Goal: Task Accomplishment & Management: Manage account settings

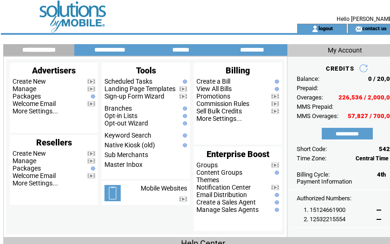
drag, startPoint x: 188, startPoint y: 13, endPoint x: 162, endPoint y: 48, distance: 43.5
click at [188, 15] on td at bounding box center [136, 12] width 255 height 24
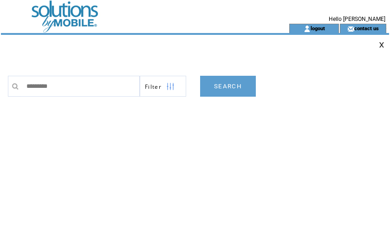
type input "**********"
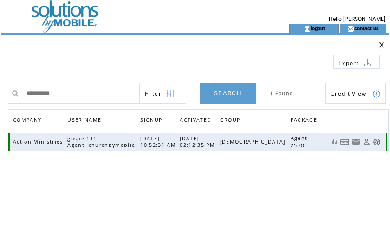
click at [347, 144] on link at bounding box center [344, 142] width 9 height 8
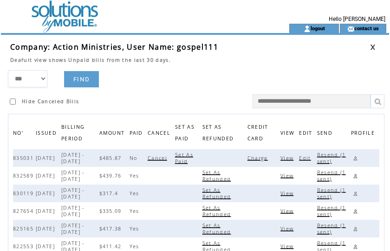
click at [290, 158] on span "View" at bounding box center [287, 158] width 15 height 7
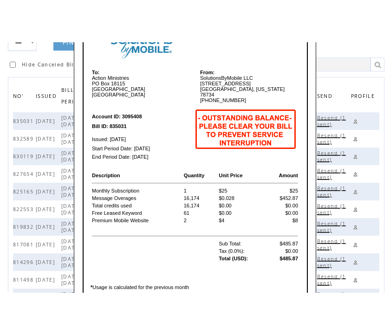
scroll to position [70, 0]
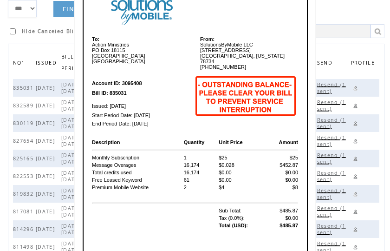
drag, startPoint x: 157, startPoint y: 102, endPoint x: 149, endPoint y: 75, distance: 28.8
click at [157, 102] on td "Issued: Oct 11, 2025" at bounding box center [141, 104] width 101 height 13
click at [124, 80] on b "Account ID: 3095408" at bounding box center [117, 83] width 50 height 6
drag, startPoint x: 122, startPoint y: 78, endPoint x: 141, endPoint y: 79, distance: 18.6
click at [141, 80] on b "Account ID: 3095408" at bounding box center [117, 83] width 50 height 6
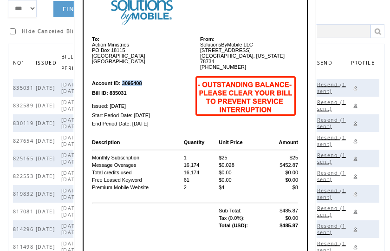
copy b "3095408"
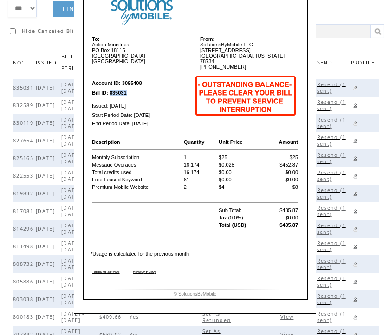
drag, startPoint x: 110, startPoint y: 88, endPoint x: 128, endPoint y: 89, distance: 18.1
click at [128, 89] on td "Bill ID: 835031" at bounding box center [141, 93] width 101 height 8
copy b "835031"
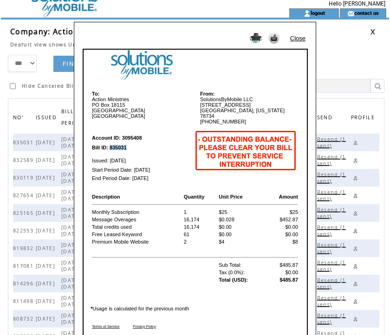
scroll to position [0, 0]
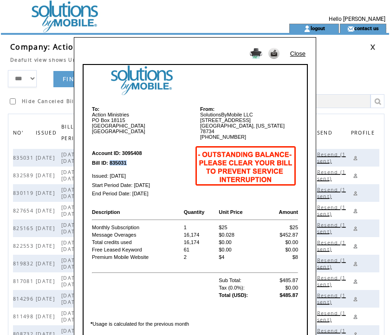
click at [295, 52] on link "Close" at bounding box center [297, 53] width 15 height 7
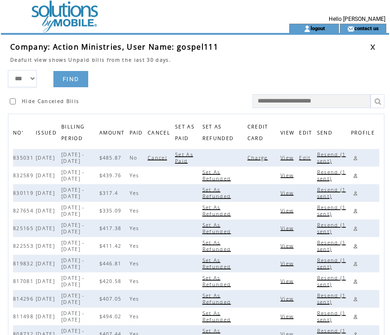
click at [192, 158] on span "Set As Paid" at bounding box center [184, 157] width 18 height 13
click at [204, 78] on form "*** **** ****** FIND Hide Canceled Bills" at bounding box center [198, 89] width 381 height 38
click at [198, 88] on td "Hide Canceled Bills" at bounding box center [103, 97] width 191 height 21
click at [372, 47] on link at bounding box center [373, 47] width 6 height 6
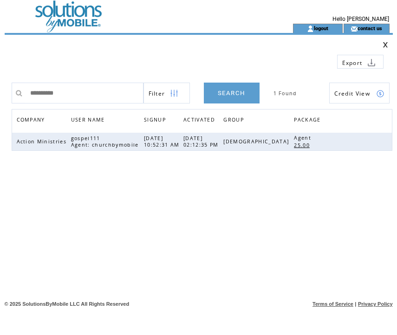
click at [0, 87] on html "**********" at bounding box center [198, 167] width 397 height 335
type input "**********"
click at [241, 92] on link "SEARCH" at bounding box center [232, 93] width 56 height 21
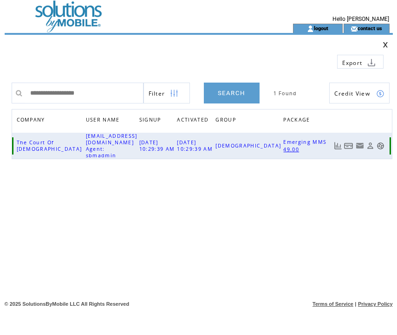
click at [347, 143] on link at bounding box center [348, 146] width 9 height 8
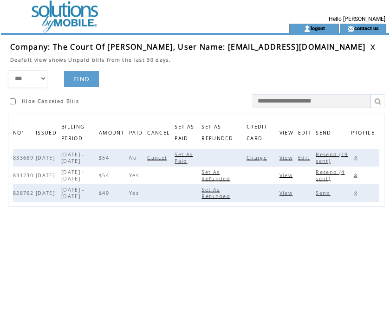
click at [269, 159] on span "Charge" at bounding box center [258, 158] width 23 height 7
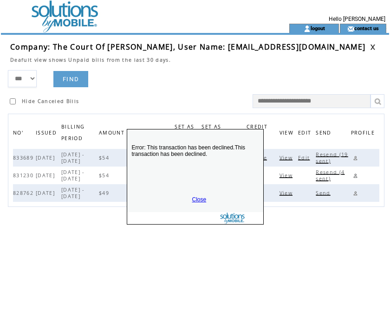
click at [201, 198] on link "Close" at bounding box center [199, 199] width 14 height 7
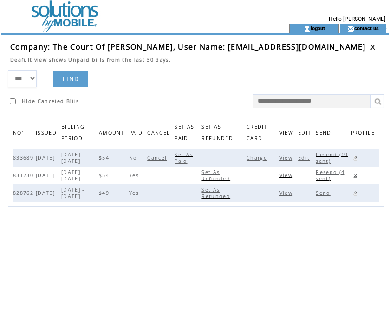
drag, startPoint x: 163, startPoint y: 85, endPoint x: 317, endPoint y: 63, distance: 155.7
click at [170, 83] on form "*** **** ****** FIND Hide Canceled Bills" at bounding box center [198, 89] width 381 height 38
click at [372, 49] on link at bounding box center [373, 47] width 6 height 6
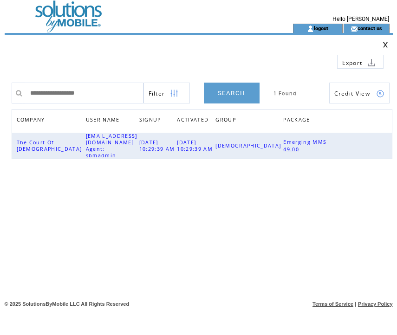
drag, startPoint x: 113, startPoint y: 93, endPoint x: -97, endPoint y: 77, distance: 210.1
click at [0, 77] on html "**********" at bounding box center [198, 167] width 397 height 335
type input "**********"
click at [232, 91] on link "SEARCH" at bounding box center [232, 93] width 56 height 21
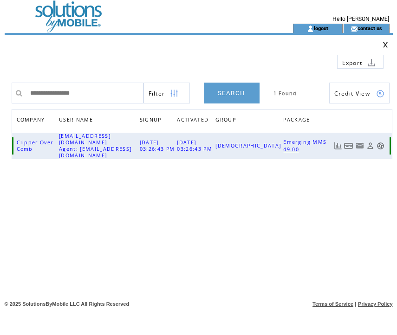
click at [348, 144] on link at bounding box center [348, 146] width 9 height 8
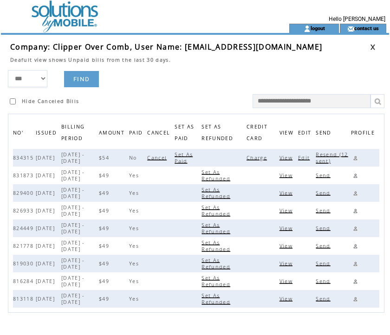
click at [258, 158] on span "Charge" at bounding box center [258, 158] width 23 height 7
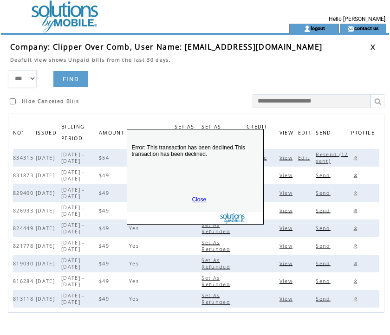
click at [197, 198] on link "Close" at bounding box center [199, 199] width 14 height 7
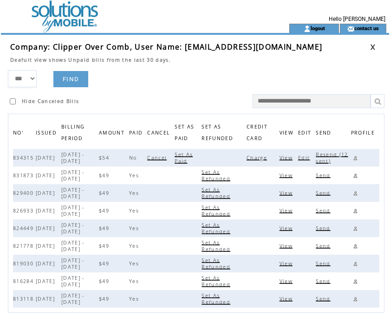
drag, startPoint x: 195, startPoint y: 93, endPoint x: 230, endPoint y: 79, distance: 37.8
click at [196, 92] on td "Hide Canceled Bills" at bounding box center [103, 97] width 191 height 21
click at [374, 47] on link at bounding box center [373, 47] width 6 height 6
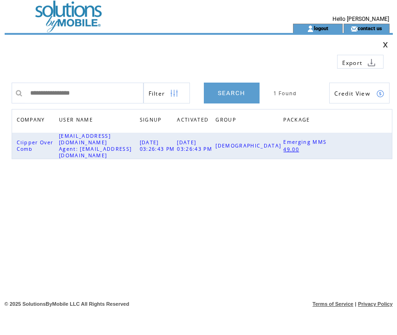
drag, startPoint x: 49, startPoint y: 91, endPoint x: -98, endPoint y: 88, distance: 146.8
click at [0, 88] on html "**********" at bounding box center [198, 167] width 397 height 335
type input "**********"
click at [236, 94] on link "SEARCH" at bounding box center [232, 93] width 56 height 21
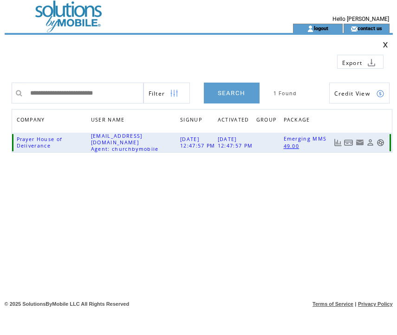
click at [345, 141] on link at bounding box center [348, 143] width 9 height 8
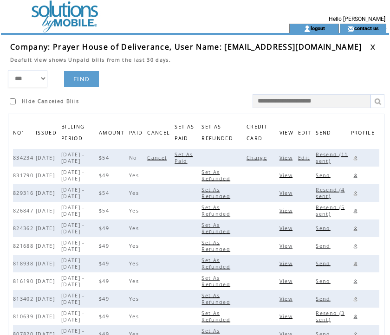
click at [267, 157] on span "Charge" at bounding box center [258, 158] width 23 height 7
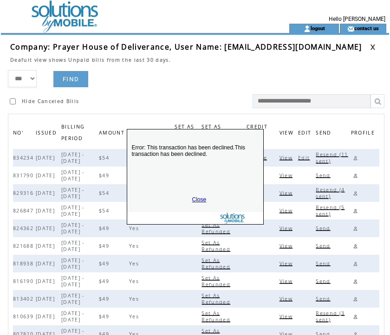
click at [195, 199] on link "Close" at bounding box center [199, 199] width 14 height 7
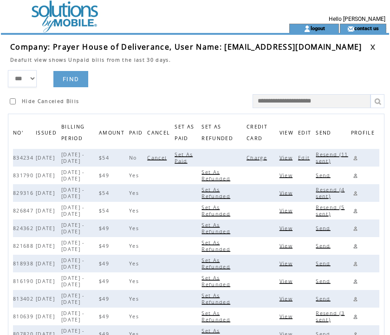
drag, startPoint x: 144, startPoint y: 104, endPoint x: 150, endPoint y: 101, distance: 6.5
click at [144, 104] on td "Hide Canceled Bills" at bounding box center [103, 97] width 191 height 21
click at [372, 48] on link at bounding box center [373, 47] width 6 height 6
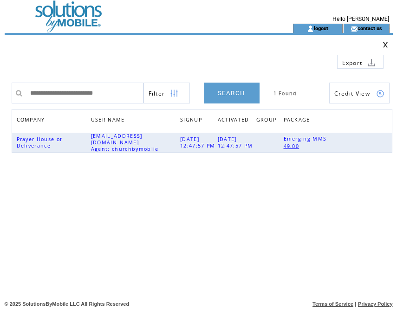
drag, startPoint x: 138, startPoint y: 95, endPoint x: -128, endPoint y: 85, distance: 265.8
click at [0, 85] on html "**********" at bounding box center [198, 167] width 397 height 335
type input "**********"
click at [236, 92] on link "SEARCH" at bounding box center [232, 93] width 56 height 21
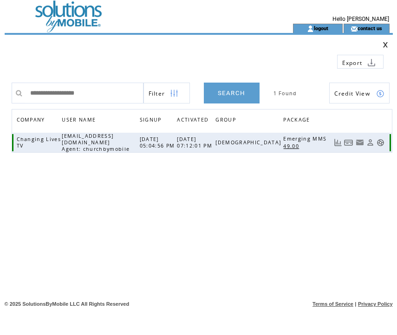
click at [349, 140] on link at bounding box center [348, 143] width 9 height 8
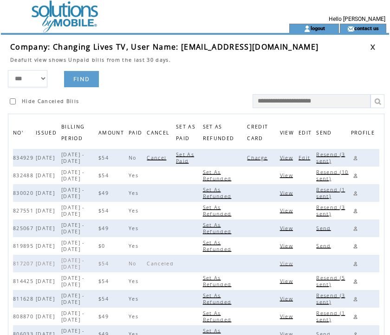
click at [266, 159] on span "Charge" at bounding box center [258, 158] width 23 height 7
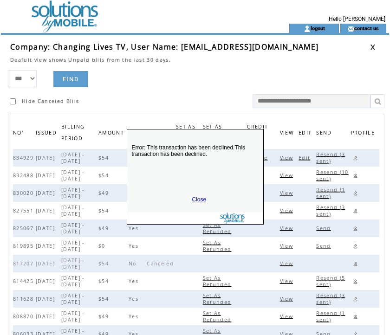
click at [206, 199] on link "Close" at bounding box center [199, 199] width 14 height 7
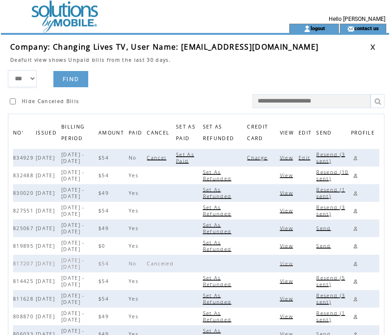
click at [330, 156] on span "Resend (3 sent)" at bounding box center [330, 157] width 29 height 13
drag, startPoint x: 180, startPoint y: 47, endPoint x: 289, endPoint y: 49, distance: 109.2
click at [289, 49] on td "Company: Changing Lives TV, User Name: brosam2000@yahoo.com" at bounding box center [190, 47] width 360 height 10
copy span "brosam2000@yahoo.com"
click at [356, 157] on link at bounding box center [355, 158] width 9 height 9
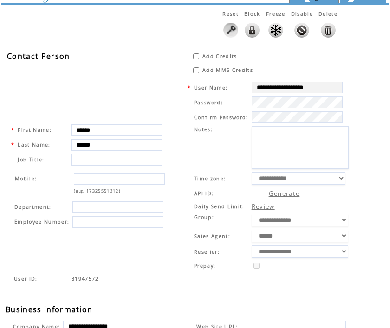
scroll to position [23, 0]
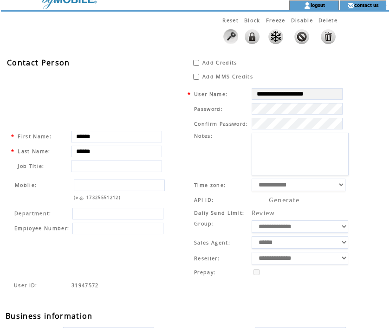
click at [187, 35] on div "Reset Block Freeze Disable Delete" at bounding box center [174, 32] width 347 height 41
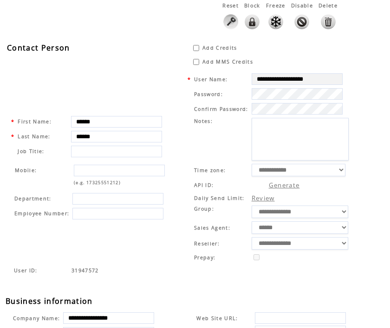
scroll to position [0, 0]
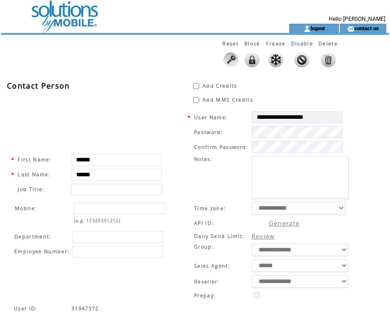
click at [76, 18] on td at bounding box center [128, 12] width 255 height 24
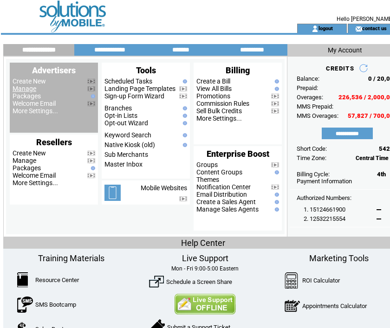
click at [23, 89] on link "Manage" at bounding box center [25, 88] width 24 height 7
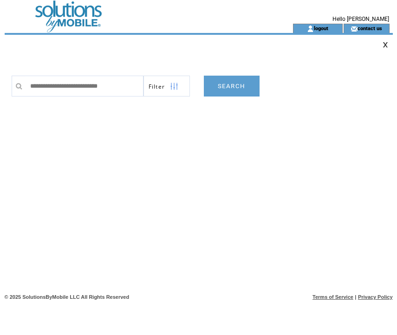
type input "**********"
click at [224, 90] on link "SEARCH" at bounding box center [232, 86] width 56 height 21
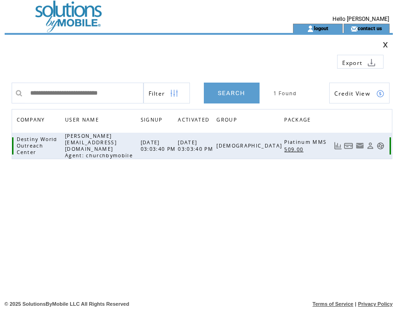
click at [346, 143] on link at bounding box center [348, 146] width 9 height 8
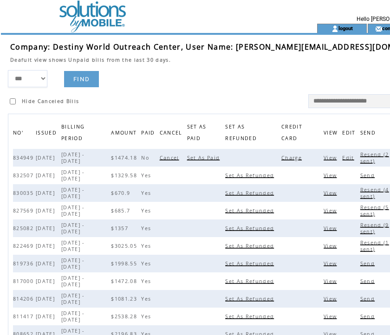
click at [281, 159] on span "Charge" at bounding box center [292, 158] width 23 height 7
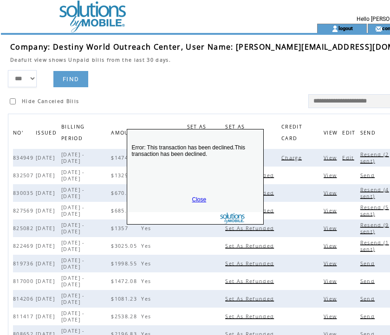
click at [195, 196] on link "Close" at bounding box center [199, 199] width 14 height 7
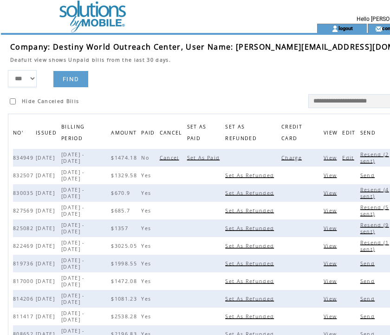
click at [342, 157] on span "Edit" at bounding box center [349, 158] width 14 height 7
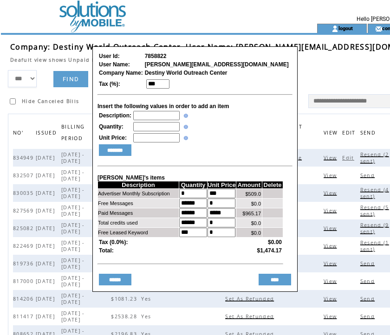
click at [150, 117] on input "text" at bounding box center [156, 115] width 46 height 9
type input "**********"
type input "*"
click at [107, 156] on input "********" at bounding box center [115, 150] width 33 height 12
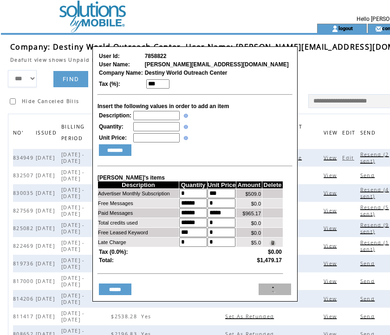
click at [278, 295] on input "****" at bounding box center [275, 290] width 33 height 12
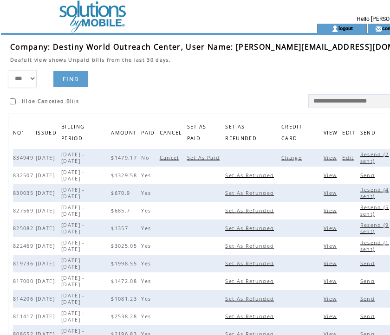
click at [360, 155] on span "Resend (2 sent)" at bounding box center [374, 157] width 29 height 13
drag, startPoint x: 234, startPoint y: 48, endPoint x: 335, endPoint y: 49, distance: 101.2
click at [335, 49] on td "Company: Destiny World Outreach Center, User Name: andres@destinywoc.com" at bounding box center [224, 47] width 429 height 10
copy span "andres@destinywoc.com"
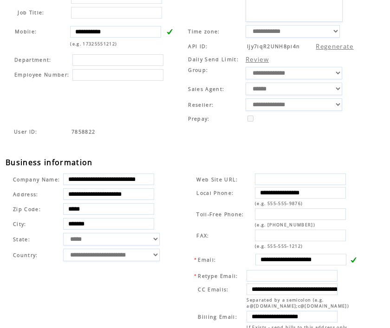
scroll to position [265, 0]
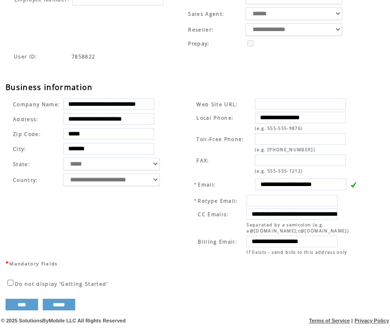
drag, startPoint x: 257, startPoint y: 180, endPoint x: 354, endPoint y: 182, distance: 96.6
click at [354, 182] on tr "**********" at bounding box center [276, 184] width 165 height 13
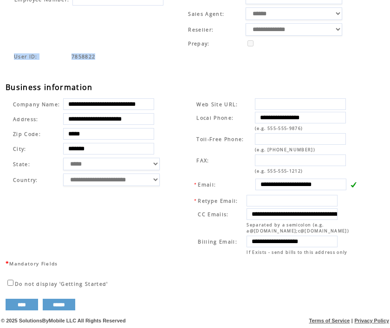
click at [159, 58] on div "User ID: 7858822" at bounding box center [200, 67] width 388 height 30
drag, startPoint x: 260, startPoint y: 210, endPoint x: 357, endPoint y: 202, distance: 97.4
click at [357, 202] on td "**********" at bounding box center [276, 225] width 168 height 64
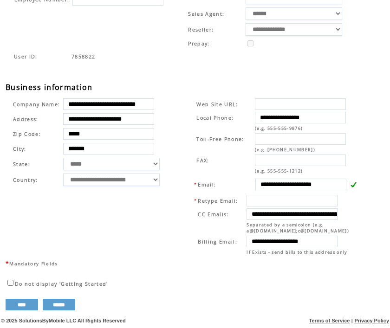
click at [150, 63] on div "User ID: 7858822" at bounding box center [200, 67] width 388 height 30
drag, startPoint x: 261, startPoint y: 236, endPoint x: 365, endPoint y: 236, distance: 104.5
click at [365, 236] on td "**********" at bounding box center [272, 176] width 189 height 163
click at [147, 53] on td "7858822" at bounding box center [212, 56] width 282 height 7
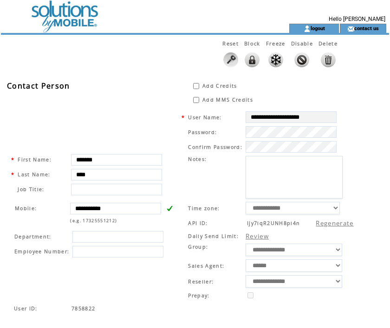
click at [67, 14] on td at bounding box center [128, 12] width 255 height 24
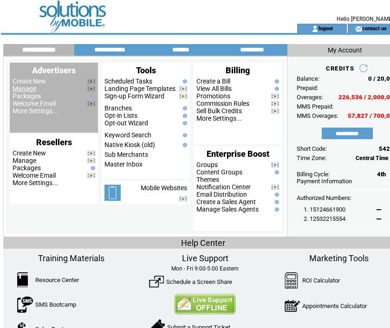
click at [29, 88] on link "Manage" at bounding box center [25, 88] width 24 height 7
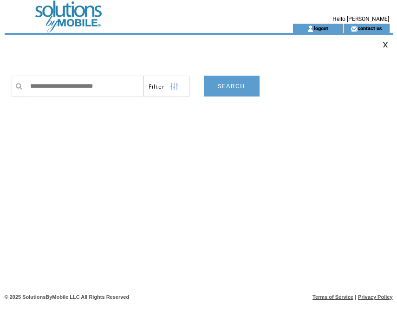
type input "**********"
click at [223, 89] on link "SEARCH" at bounding box center [232, 86] width 56 height 21
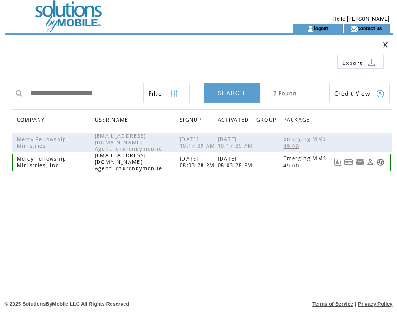
click at [349, 165] on link at bounding box center [348, 162] width 9 height 8
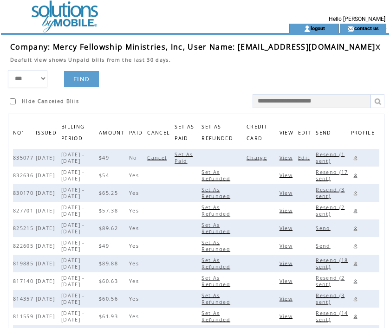
click at [269, 157] on span "Charge" at bounding box center [258, 158] width 23 height 7
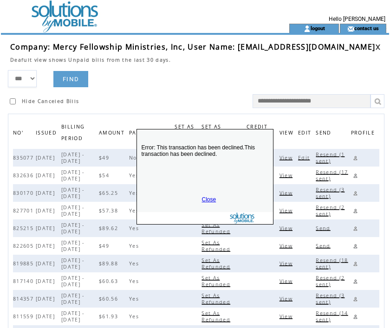
click at [208, 197] on link "Close" at bounding box center [209, 199] width 14 height 7
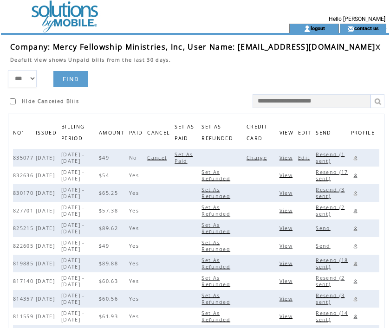
click at [342, 155] on span "Resend (1 sent)" at bounding box center [330, 157] width 29 height 13
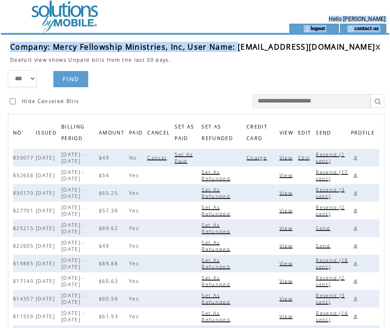
scroll to position [0, 19]
drag, startPoint x: 237, startPoint y: 48, endPoint x: 382, endPoint y: 48, distance: 144.4
click at [375, 48] on span "Company: Mercy Fellowship Ministries, Inc, User Name: mercyfellowshipministries…" at bounding box center [192, 47] width 365 height 10
copy span "mercyfellowshipministriesinc@gmail.com"
click at [356, 157] on link at bounding box center [355, 158] width 9 height 9
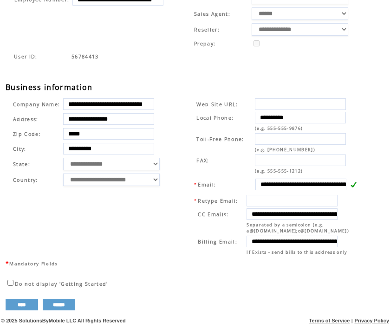
scroll to position [265, 0]
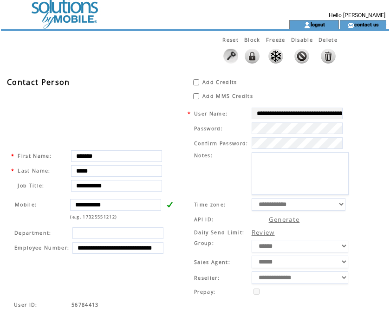
scroll to position [0, 0]
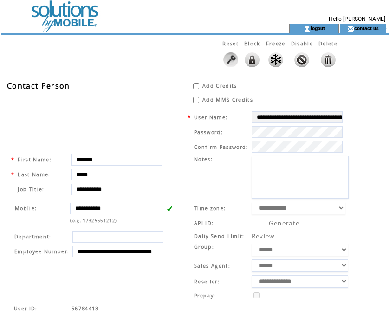
click at [77, 20] on td at bounding box center [128, 12] width 255 height 24
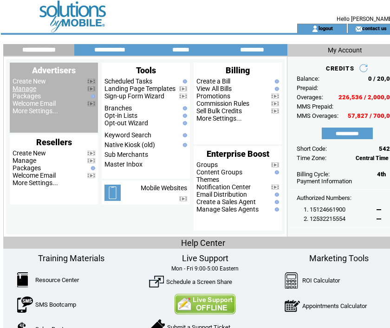
click at [23, 91] on link "Manage" at bounding box center [25, 88] width 24 height 7
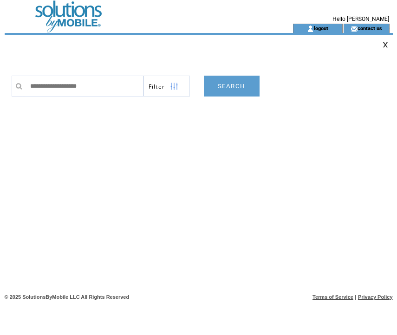
type input "**********"
click at [237, 87] on link "SEARCH" at bounding box center [232, 86] width 56 height 21
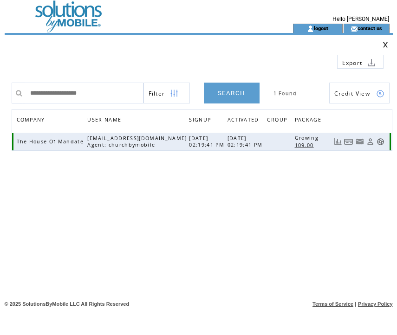
click at [346, 143] on link at bounding box center [348, 142] width 9 height 8
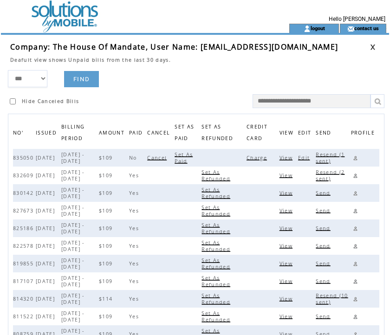
click at [266, 159] on span "Charge" at bounding box center [258, 158] width 23 height 7
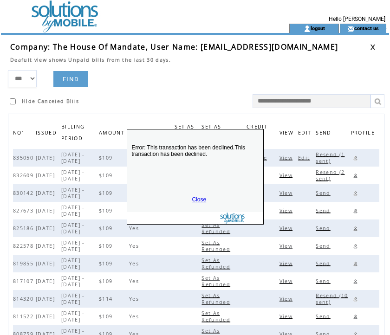
click at [200, 199] on link "Close" at bounding box center [199, 199] width 14 height 7
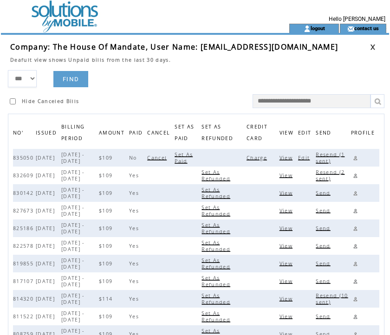
click at [329, 154] on span "Resend (1 sent)" at bounding box center [330, 157] width 29 height 13
drag, startPoint x: 199, startPoint y: 47, endPoint x: 292, endPoint y: 46, distance: 92.9
click at [292, 46] on td "Company: The House Of Mandate, User Name: orinperry1@gmail.com" at bounding box center [190, 47] width 360 height 10
copy span "orinperry1@gmail.com"
click at [357, 160] on link at bounding box center [355, 158] width 9 height 9
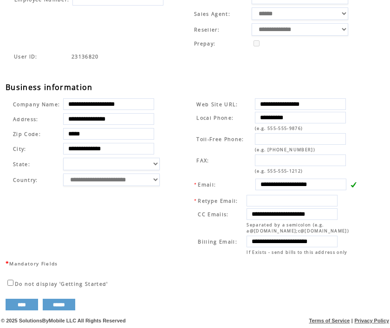
scroll to position [265, 0]
click at [130, 59] on div "User ID: 23136820" at bounding box center [200, 67] width 388 height 30
drag, startPoint x: 260, startPoint y: 211, endPoint x: 355, endPoint y: 201, distance: 95.3
click at [355, 201] on td "**********" at bounding box center [276, 225] width 168 height 64
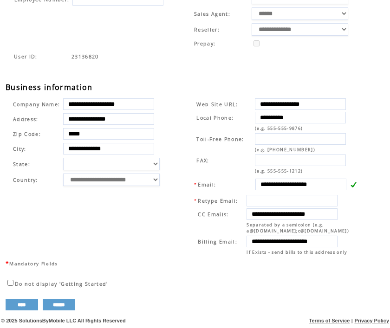
scroll to position [0, 0]
drag, startPoint x: 126, startPoint y: 26, endPoint x: 216, endPoint y: 82, distance: 106.2
drag, startPoint x: 261, startPoint y: 235, endPoint x: 359, endPoint y: 231, distance: 98.5
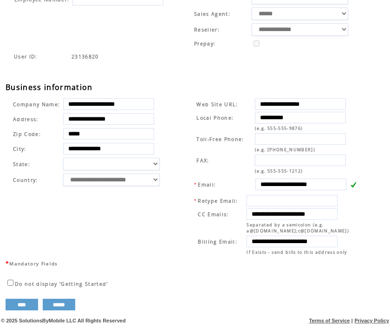
click at [359, 231] on td "**********" at bounding box center [276, 225] width 168 height 64
drag, startPoint x: 136, startPoint y: 49, endPoint x: 159, endPoint y: 65, distance: 28.5
click at [137, 52] on table "User ID: 23136820" at bounding box center [182, 56] width 344 height 9
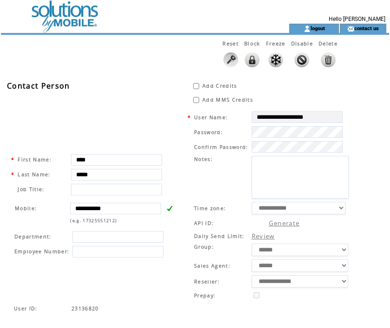
click at [51, 13] on td at bounding box center [128, 12] width 255 height 24
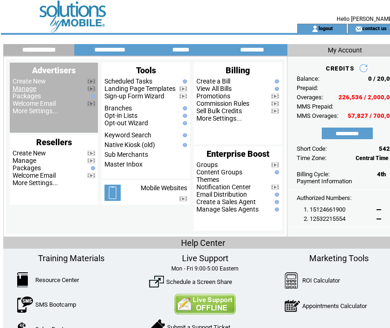
click at [26, 92] on link "Manage" at bounding box center [25, 88] width 24 height 7
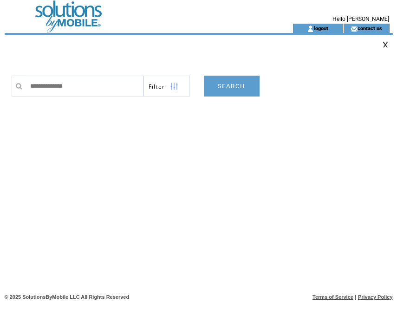
type input "**********"
click at [235, 91] on link "SEARCH" at bounding box center [232, 86] width 56 height 21
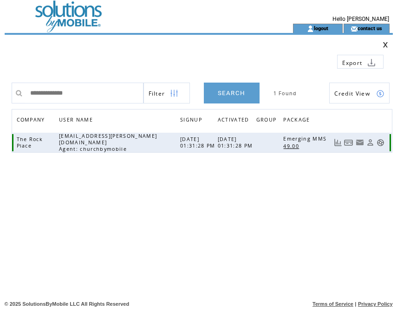
click at [349, 143] on link at bounding box center [348, 143] width 9 height 8
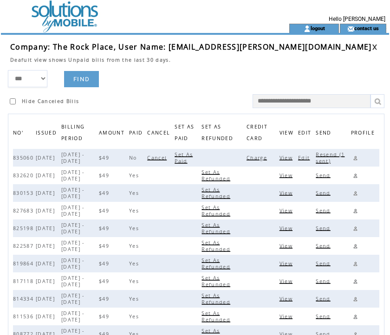
click at [262, 156] on span "Charge" at bounding box center [258, 158] width 23 height 7
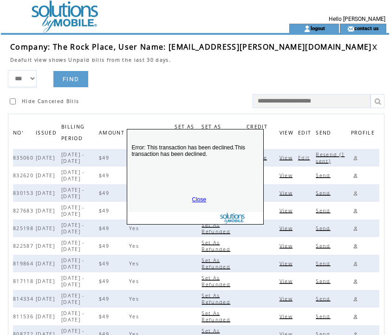
click at [197, 199] on link "Close" at bounding box center [199, 199] width 14 height 7
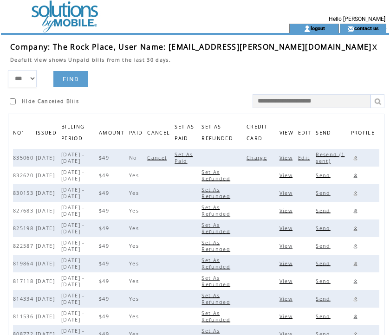
click at [333, 157] on span "Resend (1 sent)" at bounding box center [330, 157] width 29 height 13
drag, startPoint x: 167, startPoint y: 49, endPoint x: 270, endPoint y: 50, distance: 103.1
click at [270, 50] on td "Company: The Rock Place, User Name: myke.daniels@gmail.com" at bounding box center [191, 47] width 362 height 10
copy span "myke.daniels@gmail.com"
click at [356, 157] on link at bounding box center [355, 158] width 9 height 9
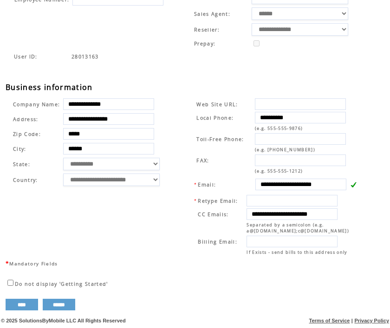
scroll to position [265, 0]
drag, startPoint x: 154, startPoint y: 52, endPoint x: 243, endPoint y: 100, distance: 101.0
click at [154, 53] on td "28013163" at bounding box center [212, 56] width 282 height 7
drag, startPoint x: 261, startPoint y: 209, endPoint x: 366, endPoint y: 209, distance: 105.9
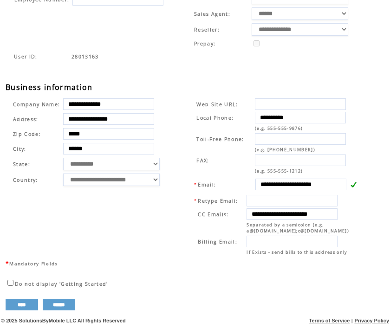
click at [366, 209] on td "**********" at bounding box center [272, 176] width 189 height 163
drag, startPoint x: 178, startPoint y: 71, endPoint x: 256, endPoint y: 76, distance: 78.2
click at [178, 71] on div "User ID: 28013163" at bounding box center [200, 67] width 388 height 30
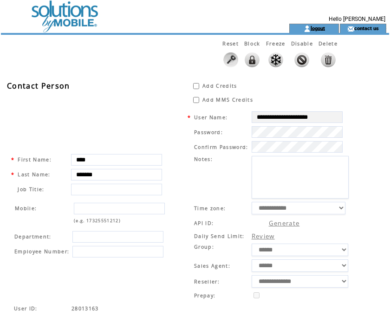
click at [314, 29] on link "logout" at bounding box center [318, 28] width 14 height 6
